Goal: Transaction & Acquisition: Purchase product/service

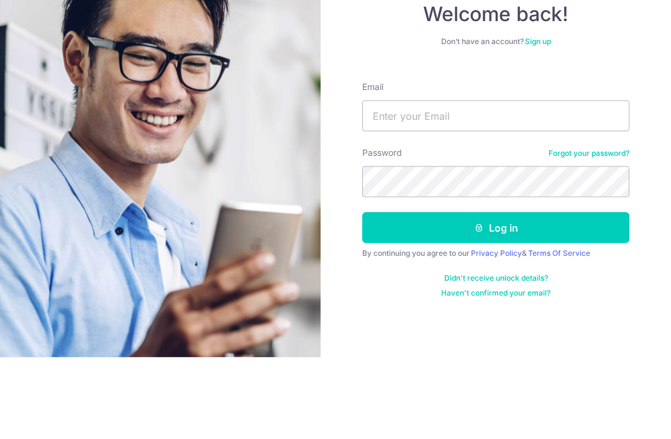
scroll to position [82, 0]
type input "[EMAIL_ADDRESS][DOMAIN_NAME]"
click at [496, 294] on button "Log in" at bounding box center [495, 309] width 267 height 31
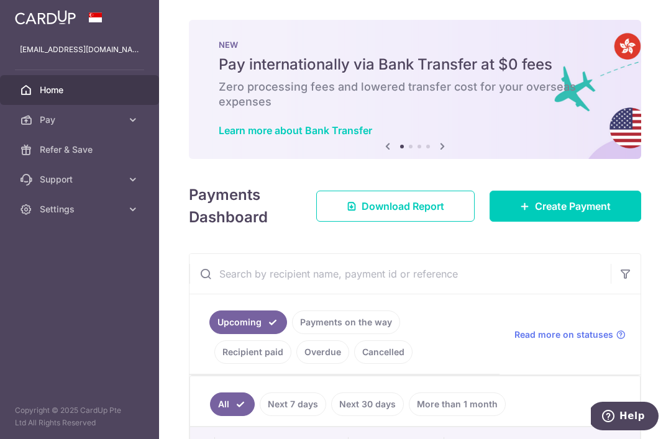
click at [413, 222] on link "Download Report" at bounding box center [395, 206] width 158 height 31
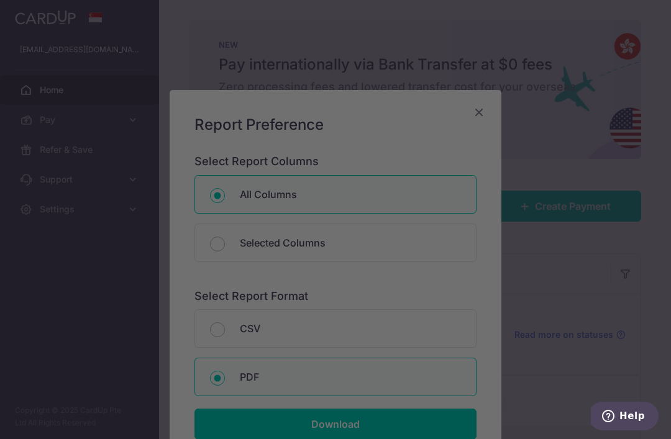
click at [516, 90] on div at bounding box center [339, 222] width 678 height 444
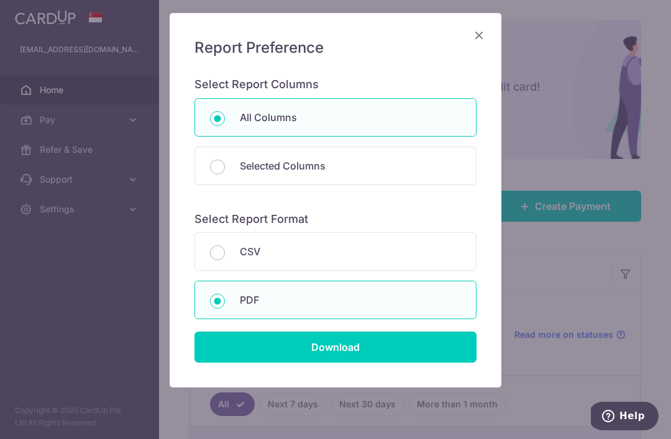
scroll to position [76, 0]
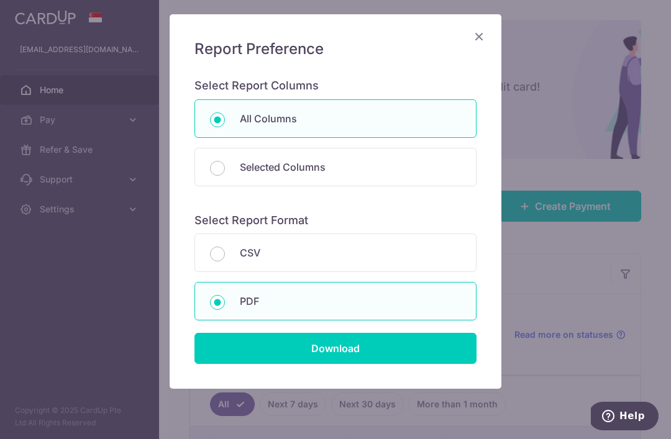
click at [362, 352] on input "Download" at bounding box center [335, 348] width 282 height 31
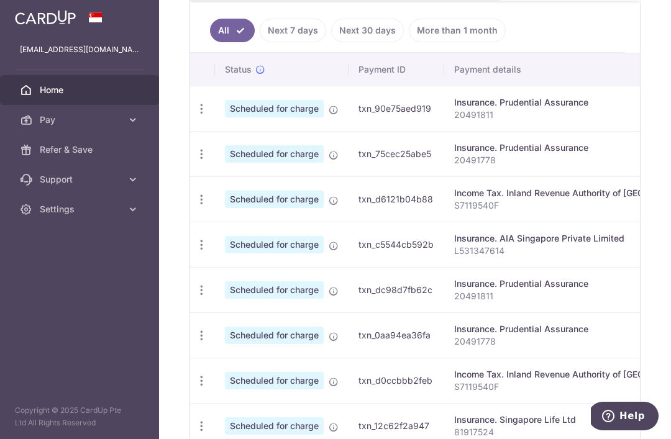
scroll to position [377, 0]
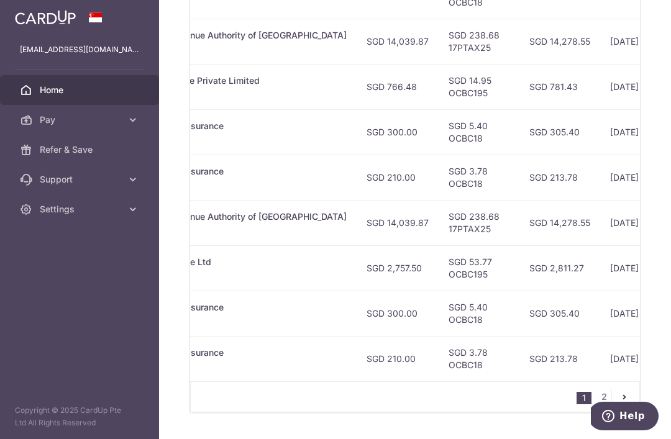
scroll to position [0, 364]
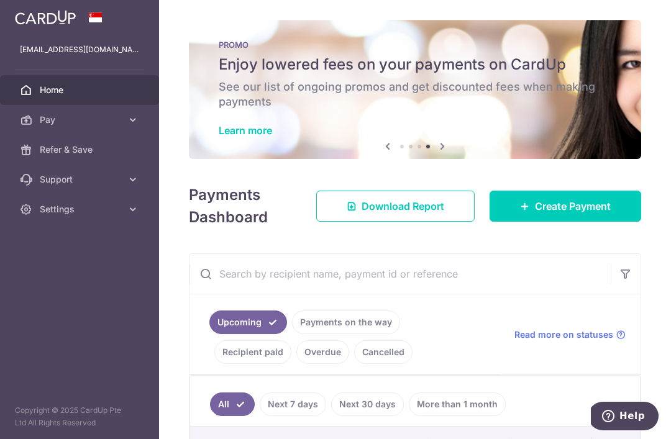
scroll to position [0, 0]
click at [580, 214] on span "Create Payment" at bounding box center [573, 206] width 76 height 15
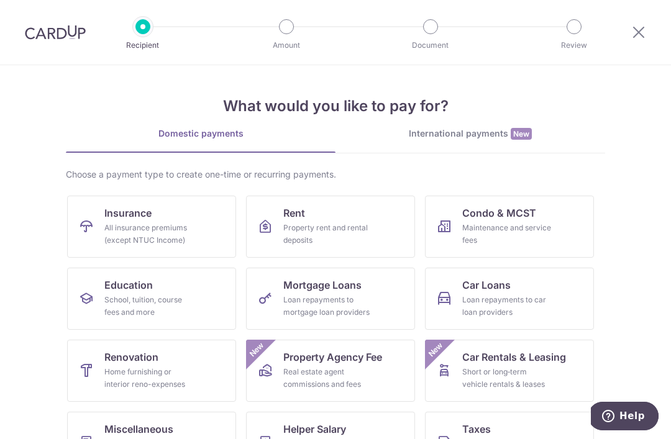
click at [137, 220] on span "Insurance" at bounding box center [127, 213] width 47 height 15
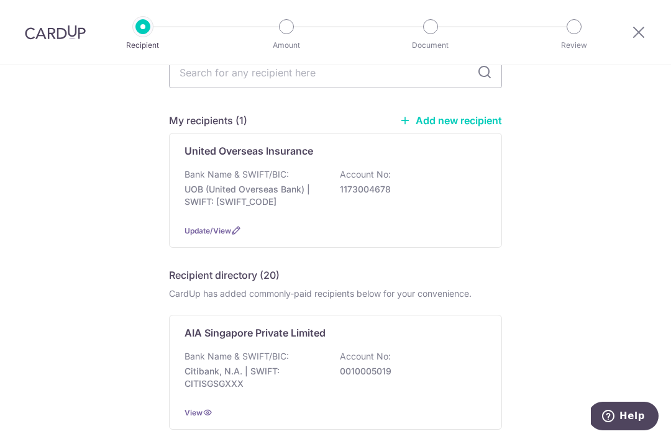
scroll to position [124, 0]
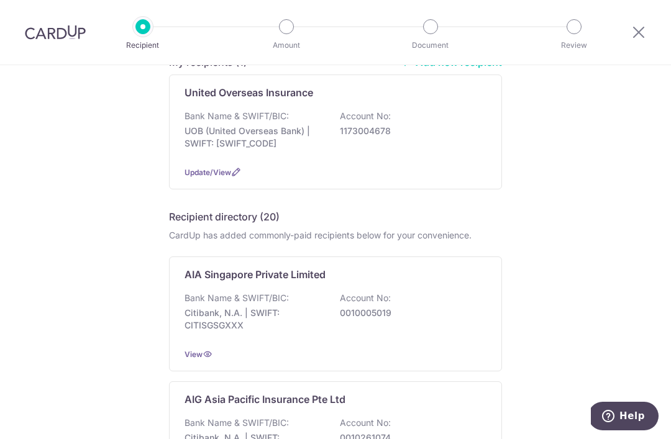
click at [370, 318] on p "0010005019" at bounding box center [409, 313] width 139 height 12
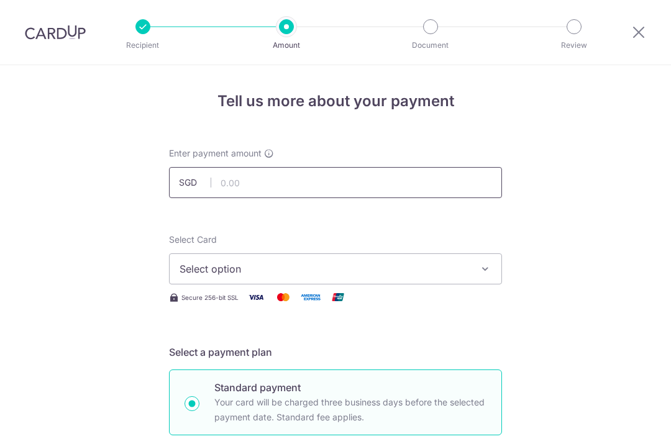
click at [332, 193] on input "text" at bounding box center [335, 182] width 333 height 31
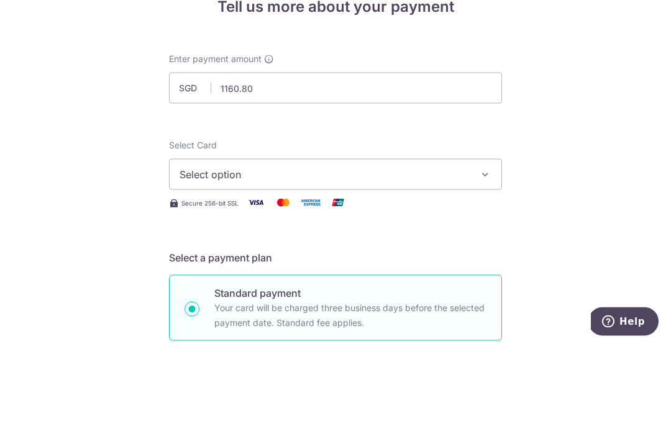
click at [472, 234] on div "Select Card Select option Add credit card Your Cards **** 1100 **** 7254 **** 8…" at bounding box center [335, 259] width 333 height 51
type input "1,160.80"
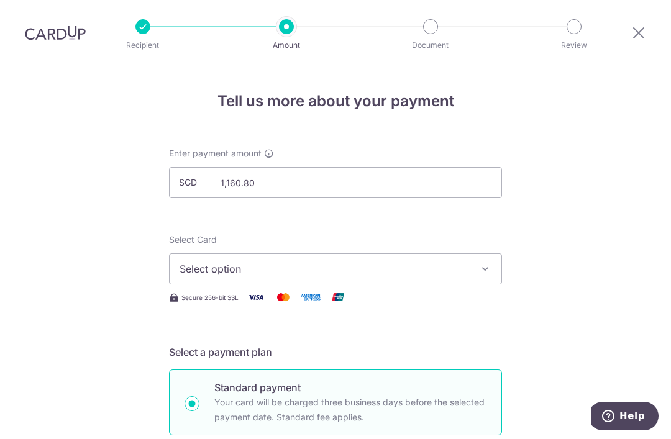
click at [486, 263] on icon "button" at bounding box center [485, 269] width 12 height 12
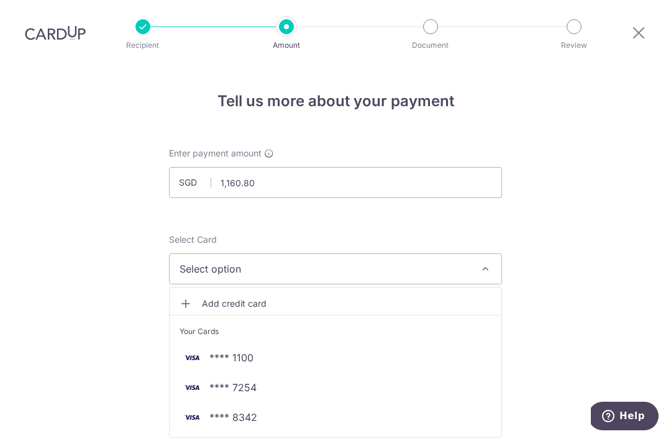
click at [298, 410] on span "**** 8342" at bounding box center [336, 417] width 312 height 15
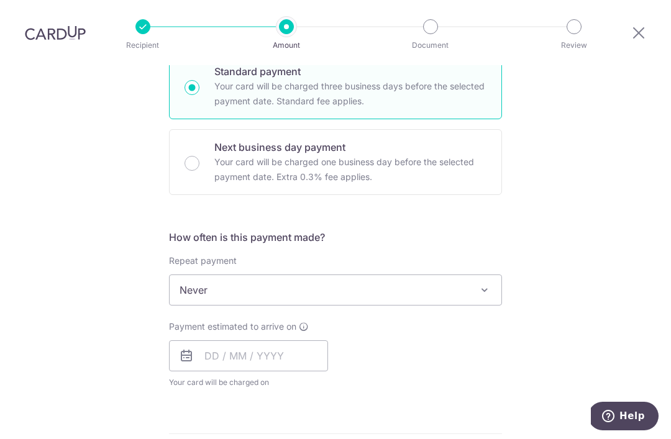
scroll to position [324, 0]
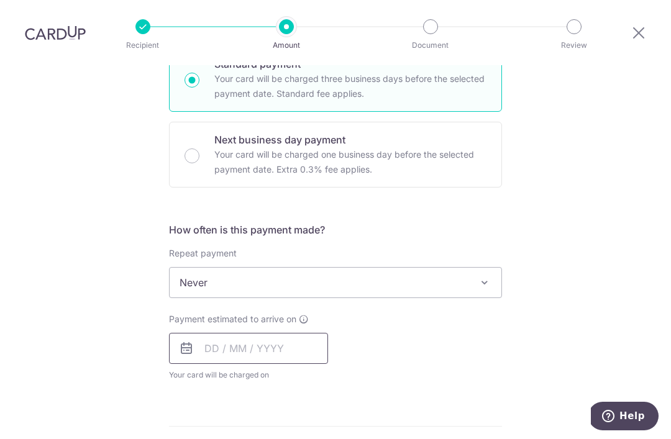
click at [287, 333] on input "text" at bounding box center [248, 348] width 159 height 31
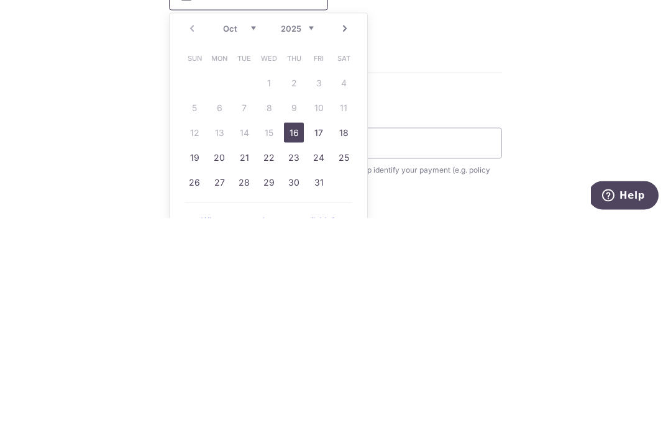
scroll to position [457, 0]
click at [273, 393] on link "29" at bounding box center [269, 403] width 20 height 20
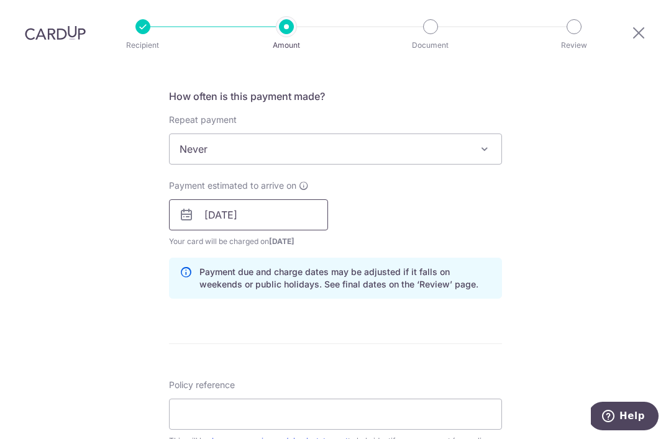
click at [287, 199] on input "29/10/2025" at bounding box center [248, 214] width 159 height 31
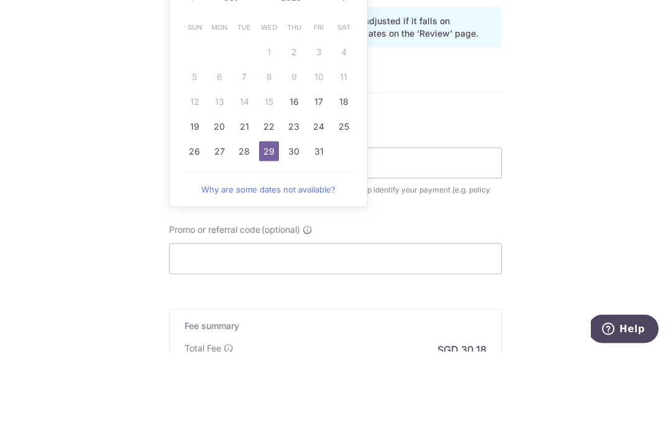
scroll to position [623, 0]
click at [296, 227] on link "30" at bounding box center [294, 237] width 20 height 20
type input "[DATE]"
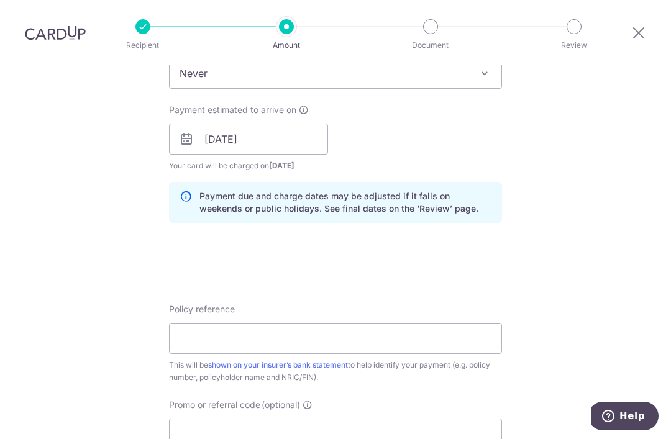
scroll to position [532, 0]
click at [262, 324] on input "Policy reference" at bounding box center [335, 339] width 333 height 31
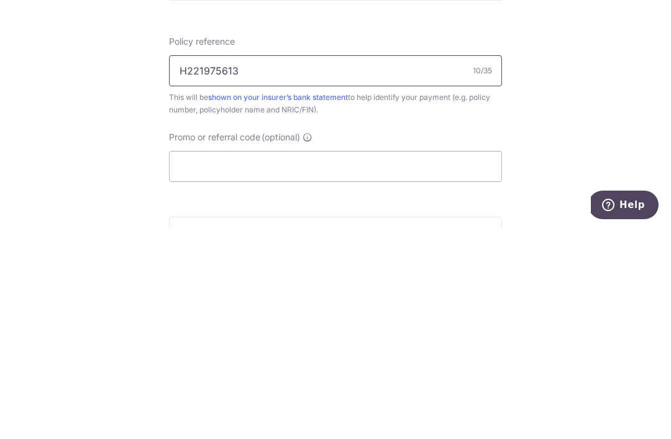
scroll to position [593, 0]
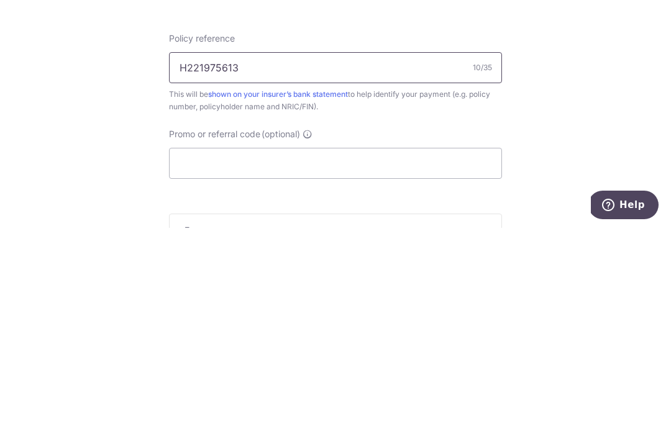
type input "H221975613"
click at [309, 359] on input "Promo or referral code (optional)" at bounding box center [335, 374] width 333 height 31
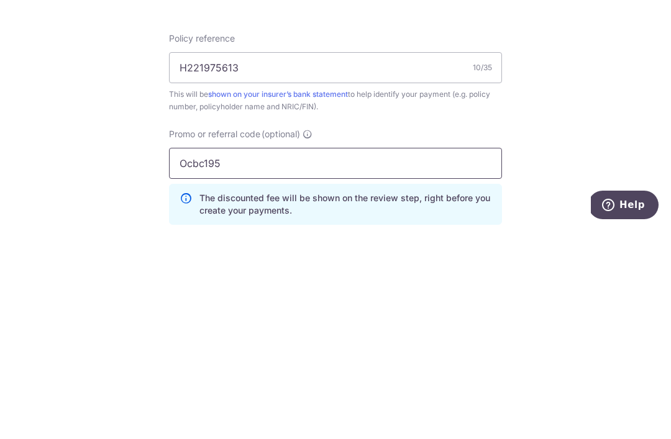
type input "Ocbc195"
click at [569, 114] on div "Tell us more about your payment Enter payment amount SGD 1,160.80 1160.80 Selec…" at bounding box center [335, 88] width 671 height 1231
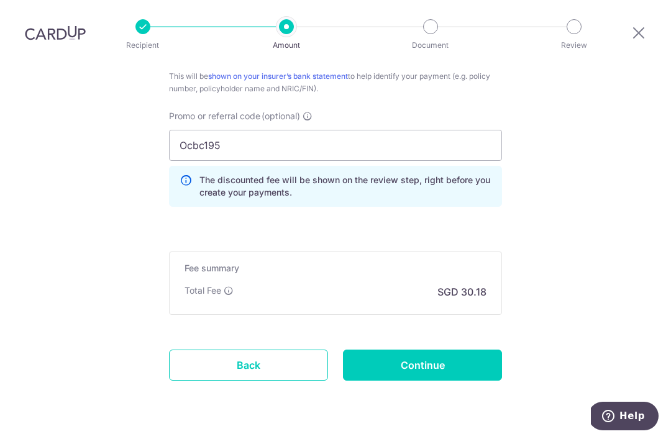
scroll to position [822, 0]
click at [425, 350] on input "Continue" at bounding box center [422, 365] width 159 height 31
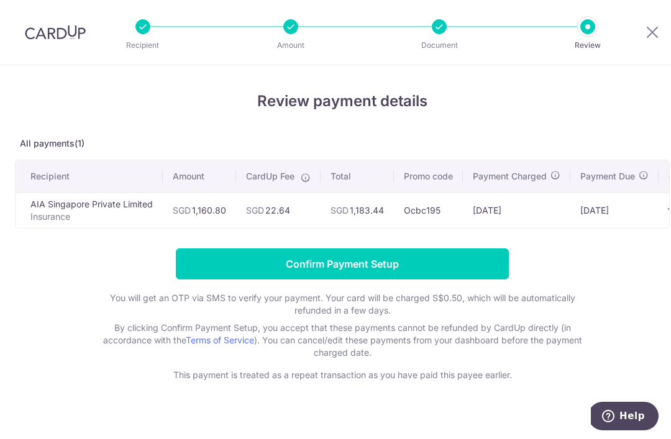
click at [363, 263] on input "Confirm Payment Setup" at bounding box center [342, 264] width 333 height 31
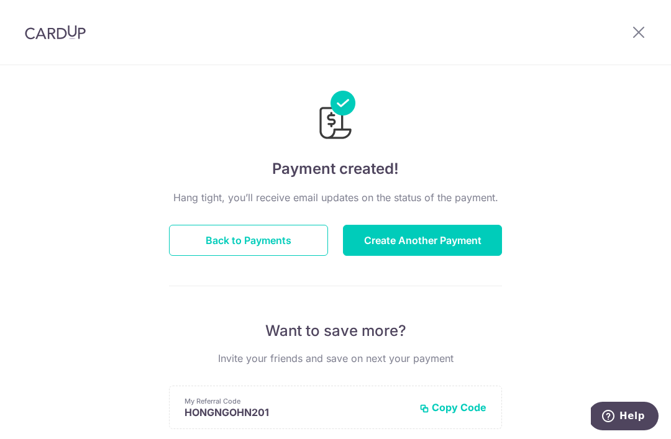
scroll to position [5, 0]
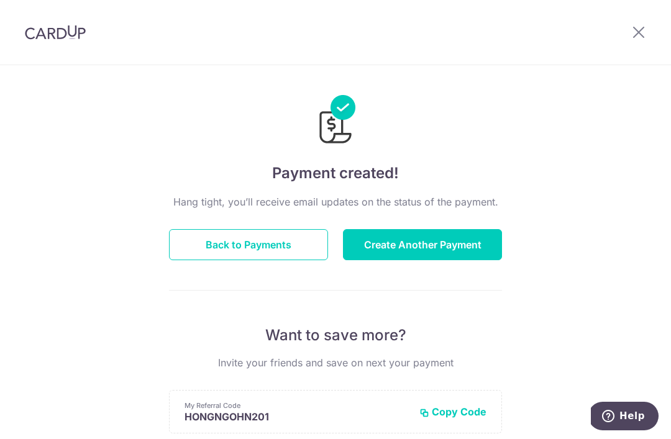
click at [634, 30] on icon at bounding box center [638, 32] width 15 height 16
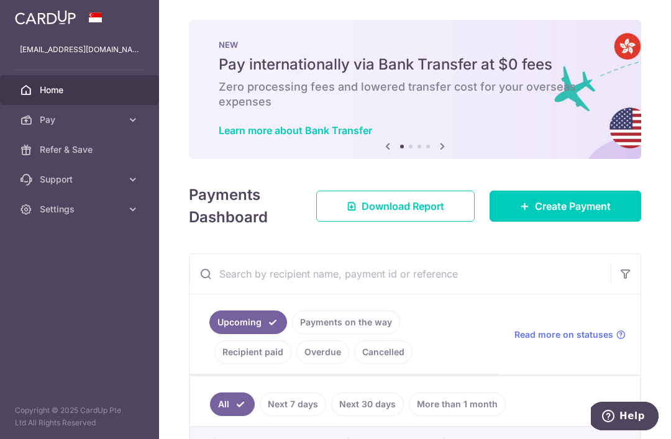
click at [0, 0] on icon "button" at bounding box center [0, 0] width 0 height 0
click at [133, 214] on icon at bounding box center [133, 209] width 12 height 12
click at [55, 278] on link "Logout" at bounding box center [79, 269] width 159 height 30
